Goal: Information Seeking & Learning: Learn about a topic

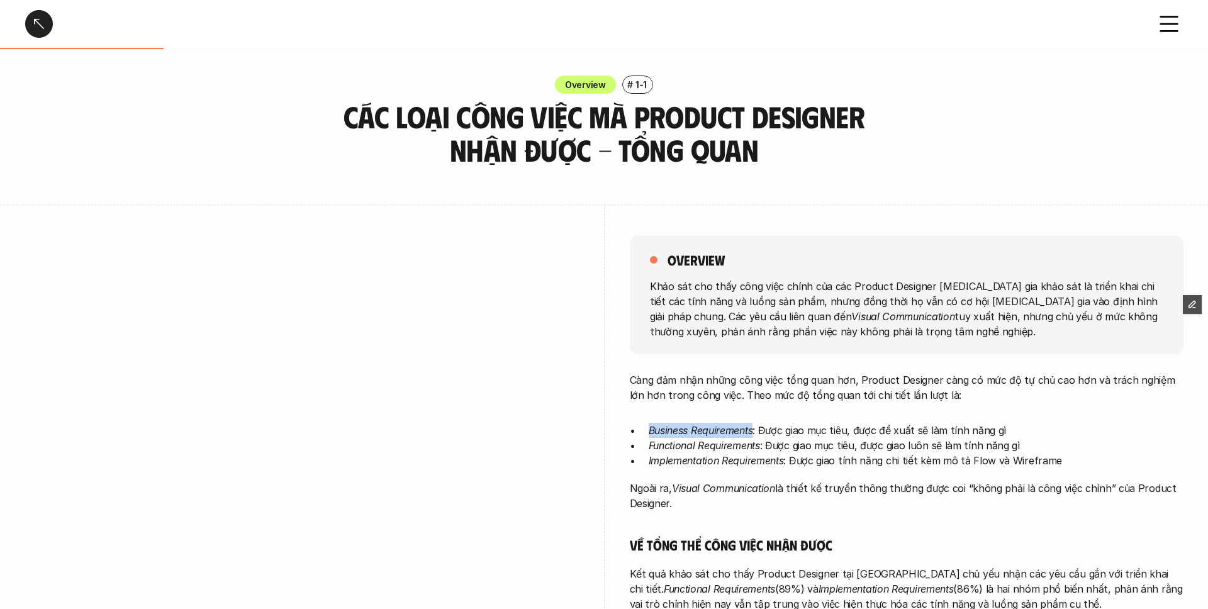
click at [33, 32] on div at bounding box center [39, 24] width 28 height 28
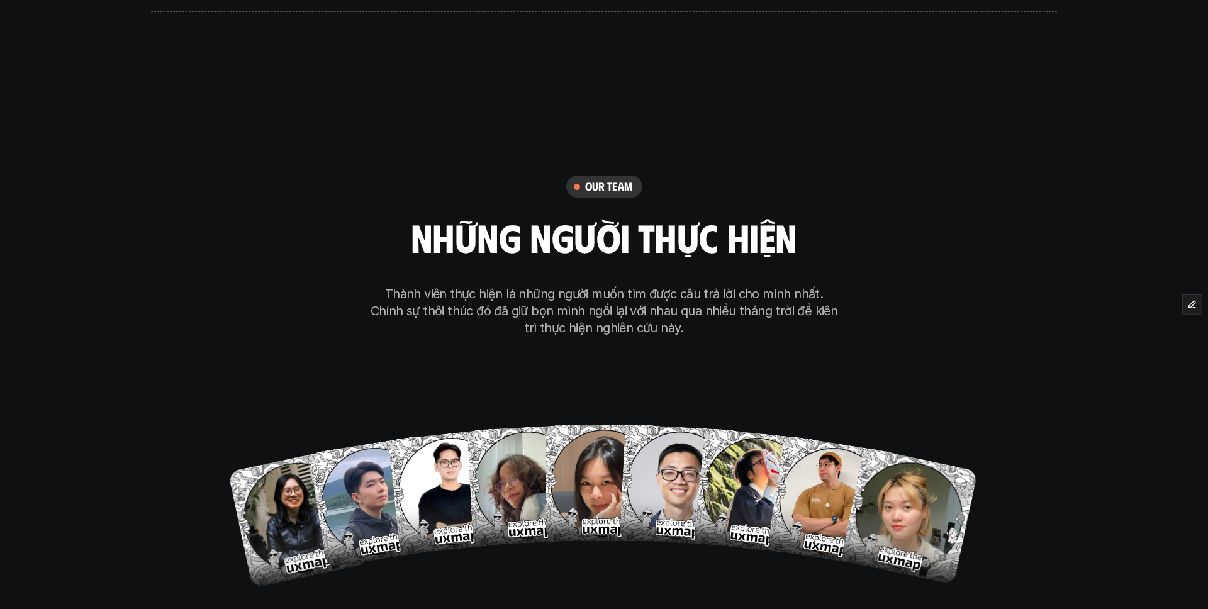
scroll to position [7962, 0]
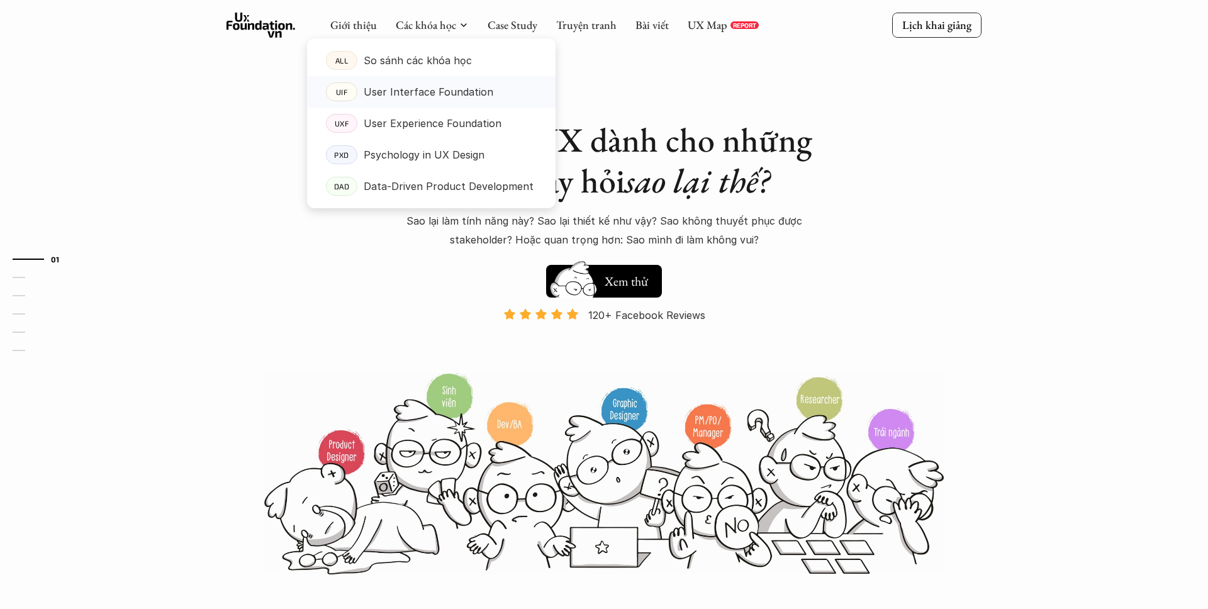
click at [376, 93] on p "User Interface Foundation" at bounding box center [429, 91] width 130 height 19
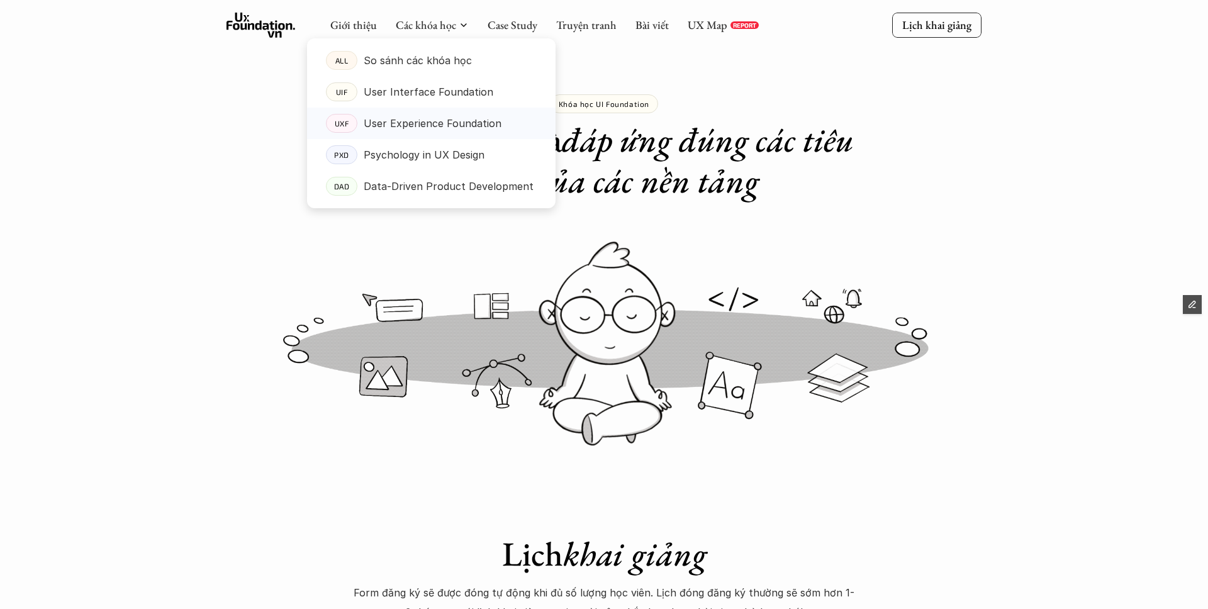
click at [406, 127] on p "User Experience Foundation" at bounding box center [433, 123] width 138 height 19
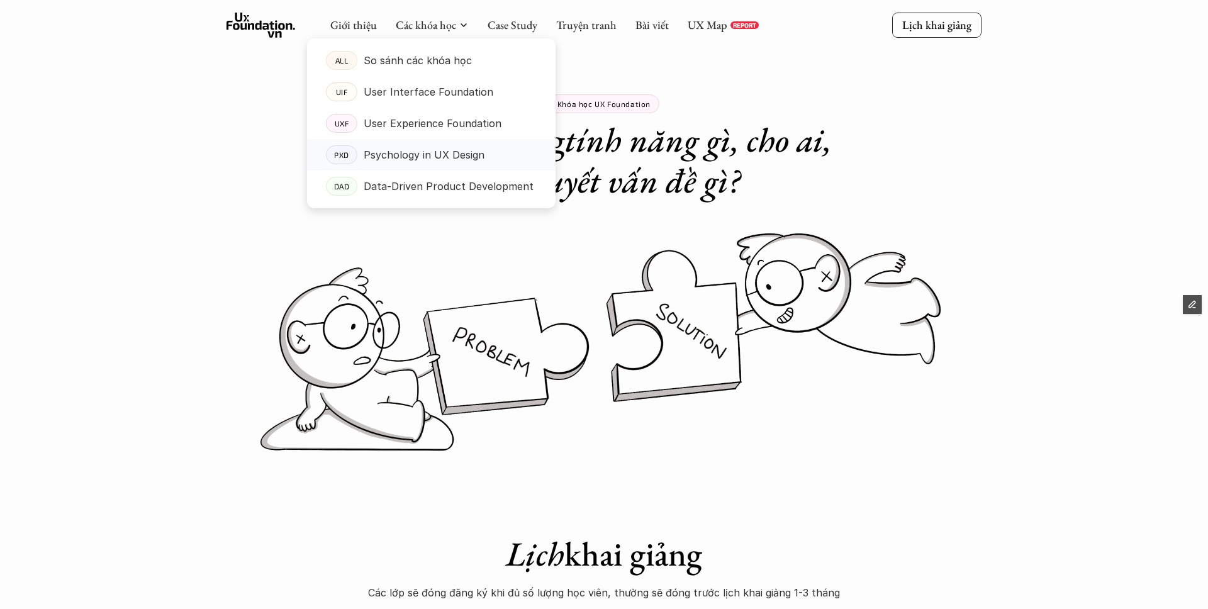
click at [407, 147] on p "Psychology in UX Design" at bounding box center [424, 154] width 121 height 19
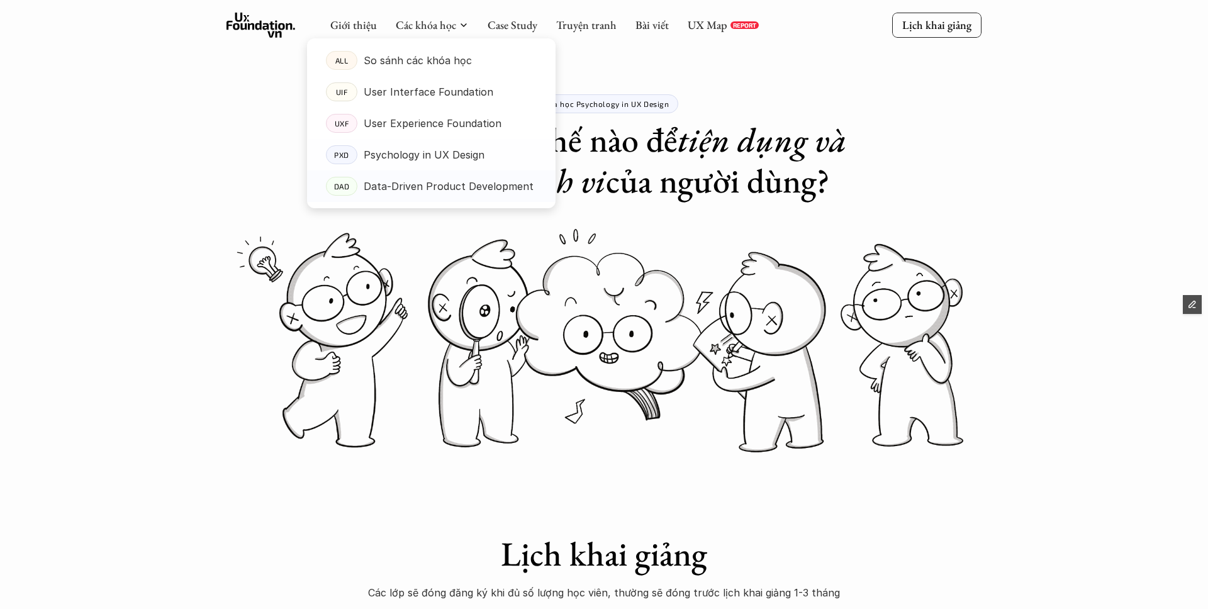
click at [408, 182] on p "Data-Driven Product Development" at bounding box center [449, 186] width 170 height 19
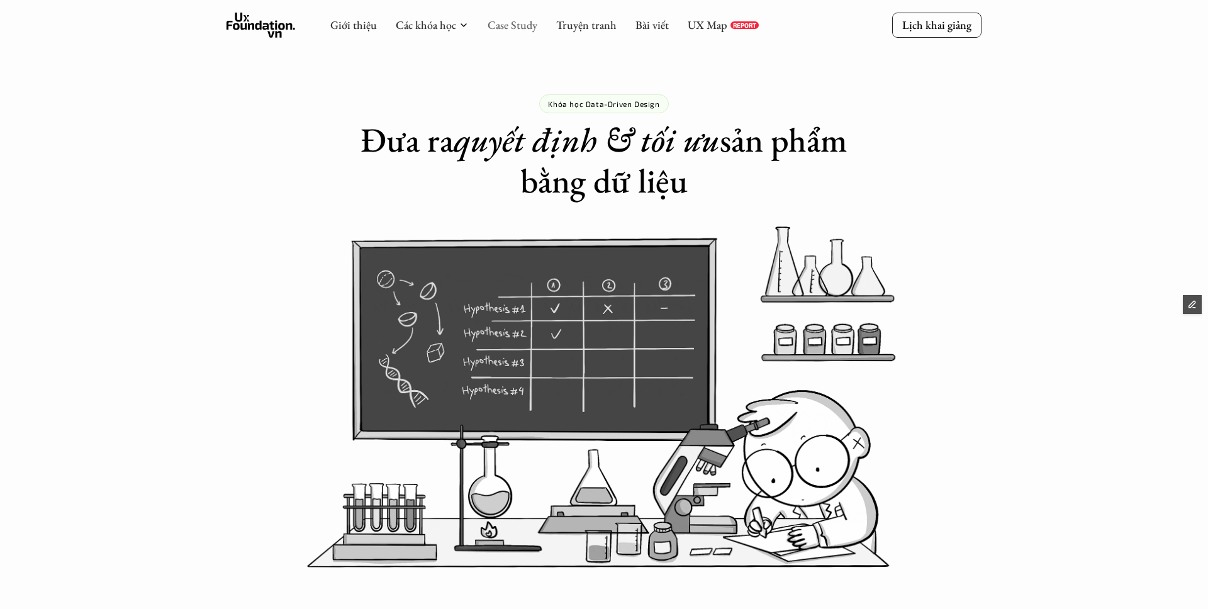
click at [500, 26] on link "Case Study" at bounding box center [513, 25] width 50 height 14
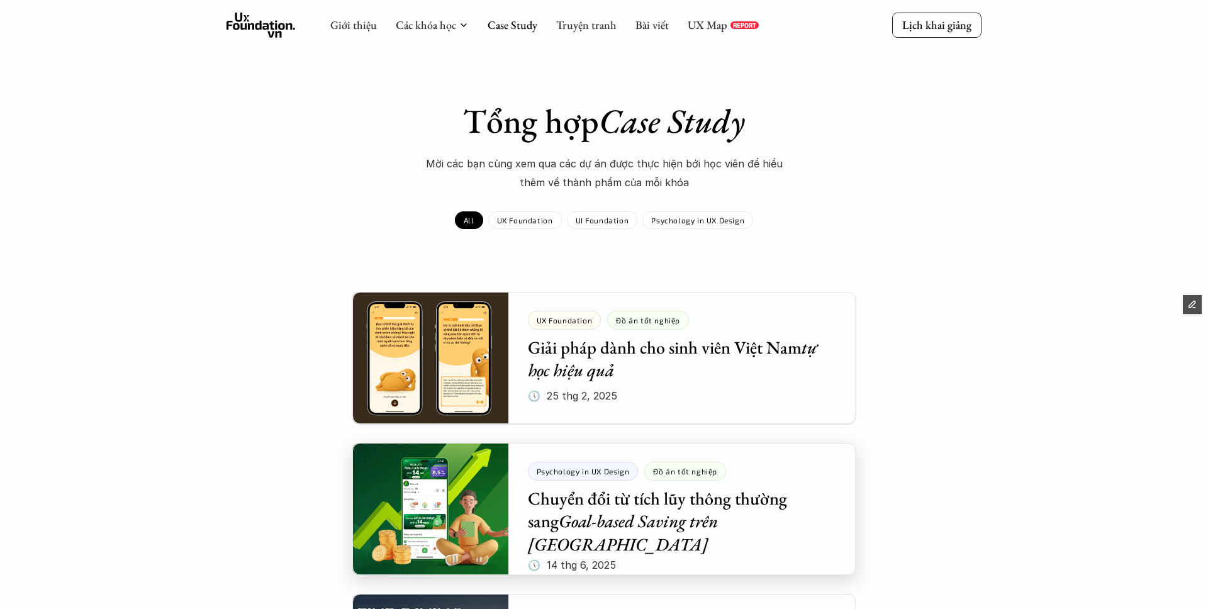
click at [758, 503] on div at bounding box center [603, 509] width 503 height 132
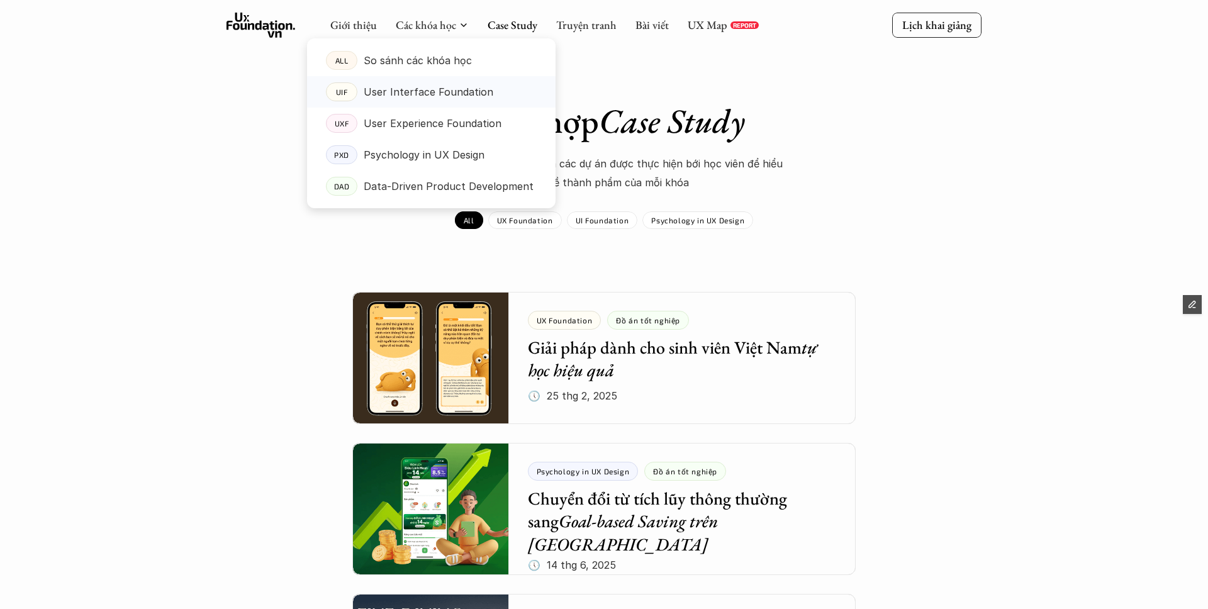
click at [387, 92] on p "User Interface Foundation" at bounding box center [429, 91] width 130 height 19
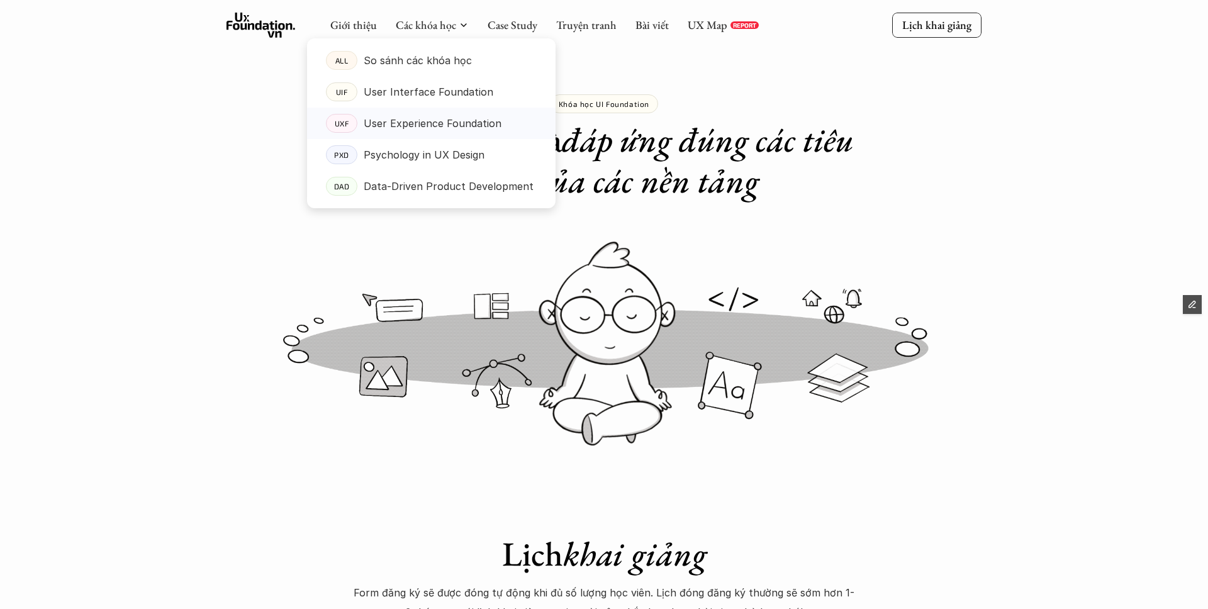
click at [380, 123] on p "User Experience Foundation" at bounding box center [433, 123] width 138 height 19
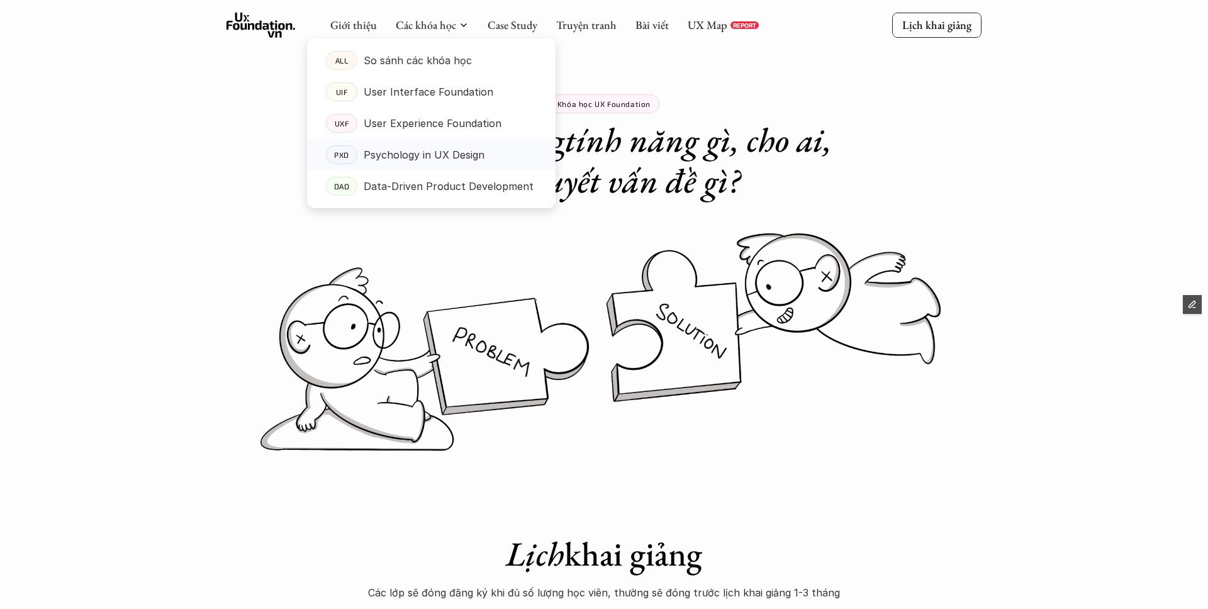
click at [401, 152] on p "Psychology in UX Design" at bounding box center [424, 154] width 121 height 19
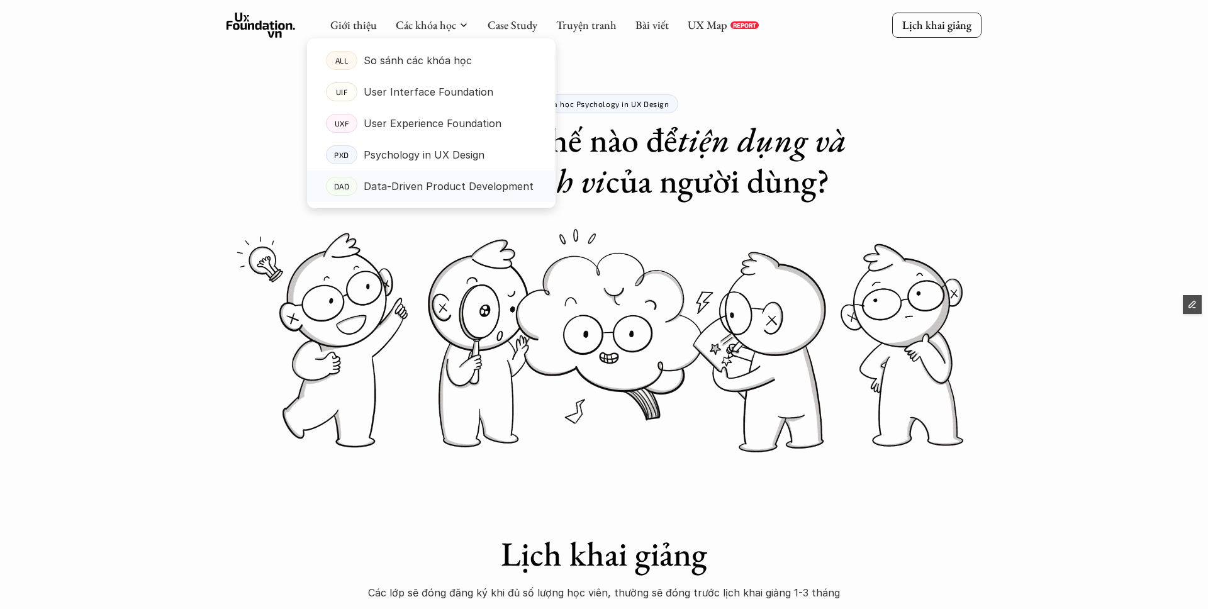
click at [381, 186] on p "Data-Driven Product Development" at bounding box center [449, 186] width 170 height 19
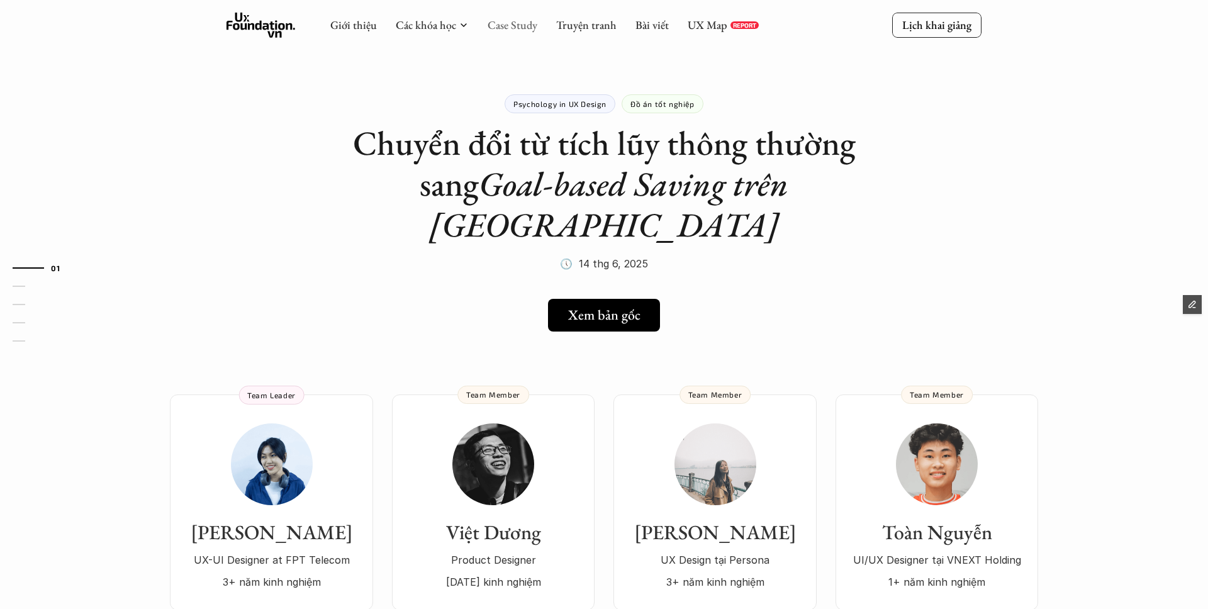
click at [510, 27] on link "Case Study" at bounding box center [513, 25] width 50 height 14
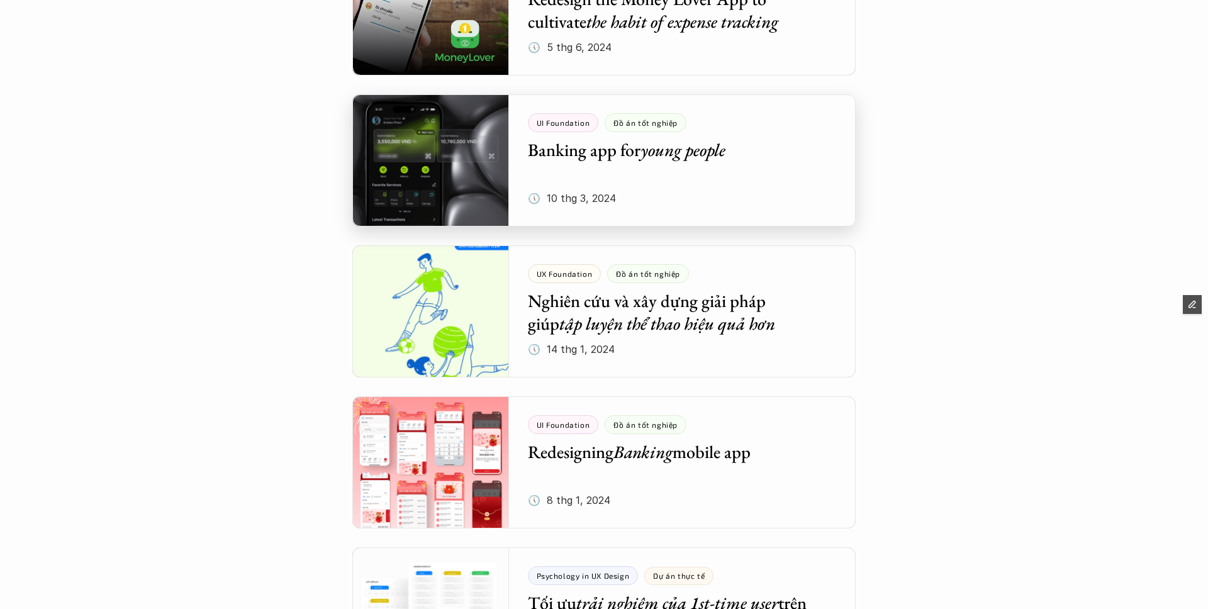
scroll to position [2364, 0]
